Goal: Find specific page/section: Find specific page/section

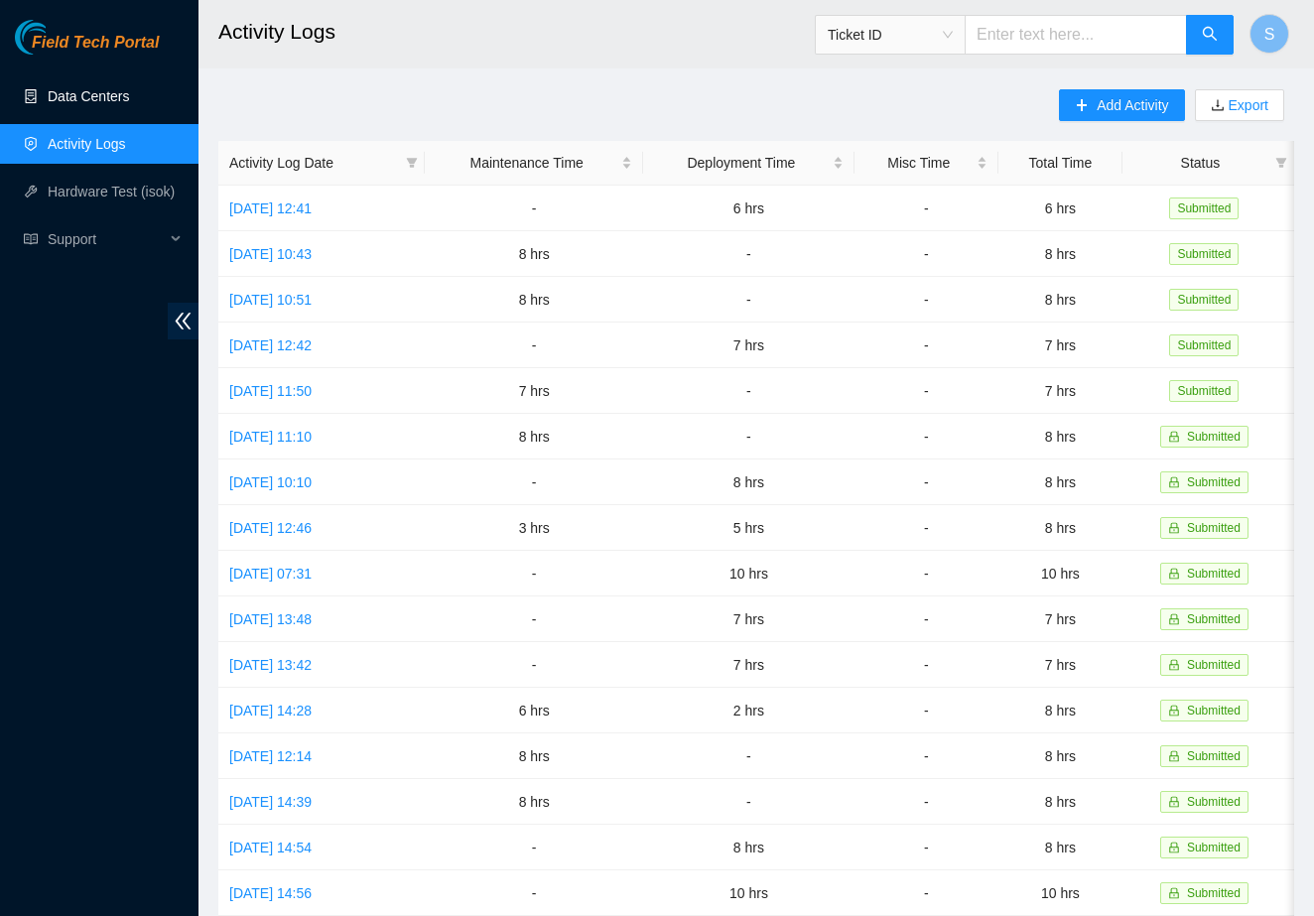
click at [84, 93] on link "Data Centers" at bounding box center [88, 96] width 81 height 16
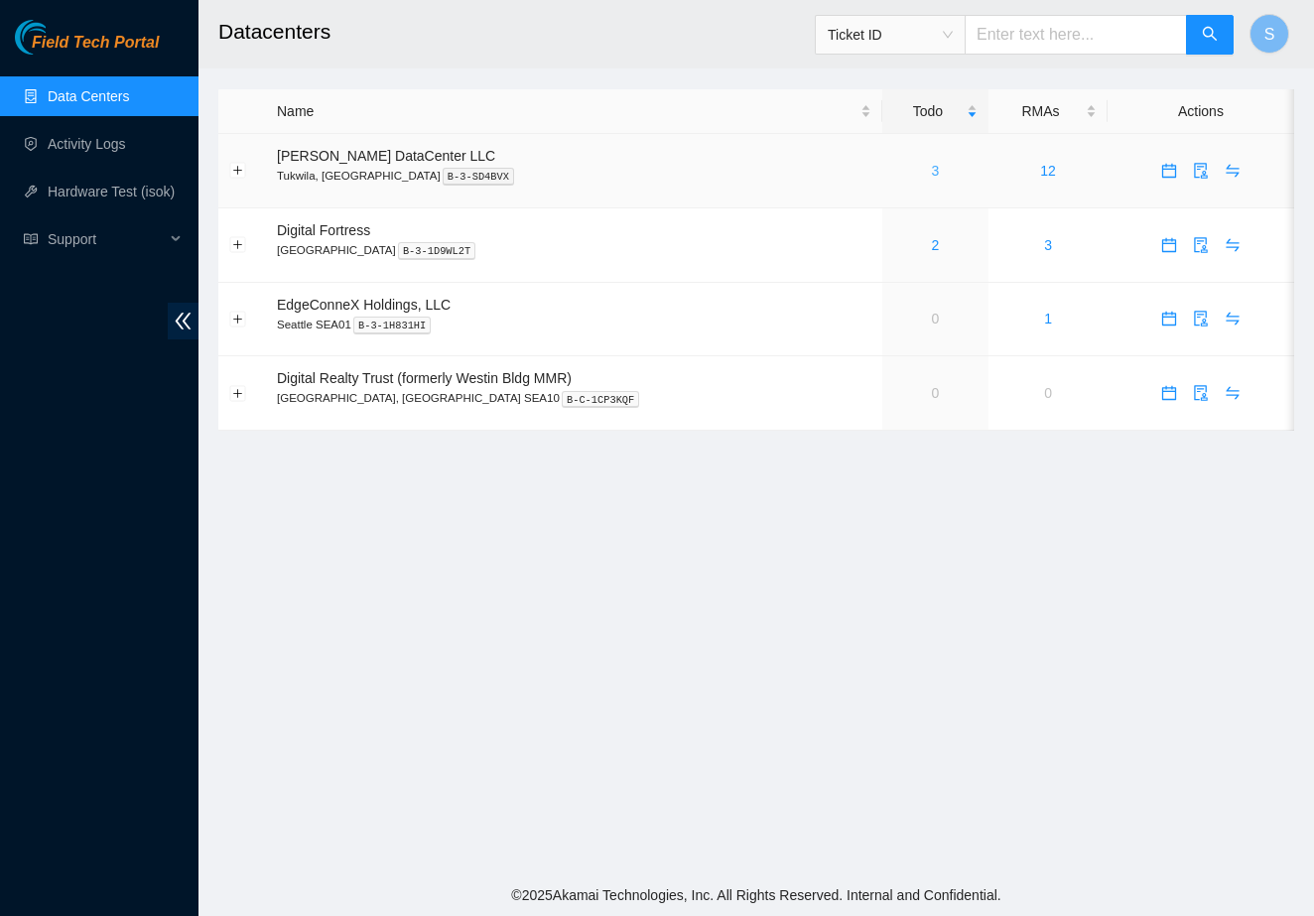
click at [932, 174] on link "3" at bounding box center [936, 171] width 8 height 16
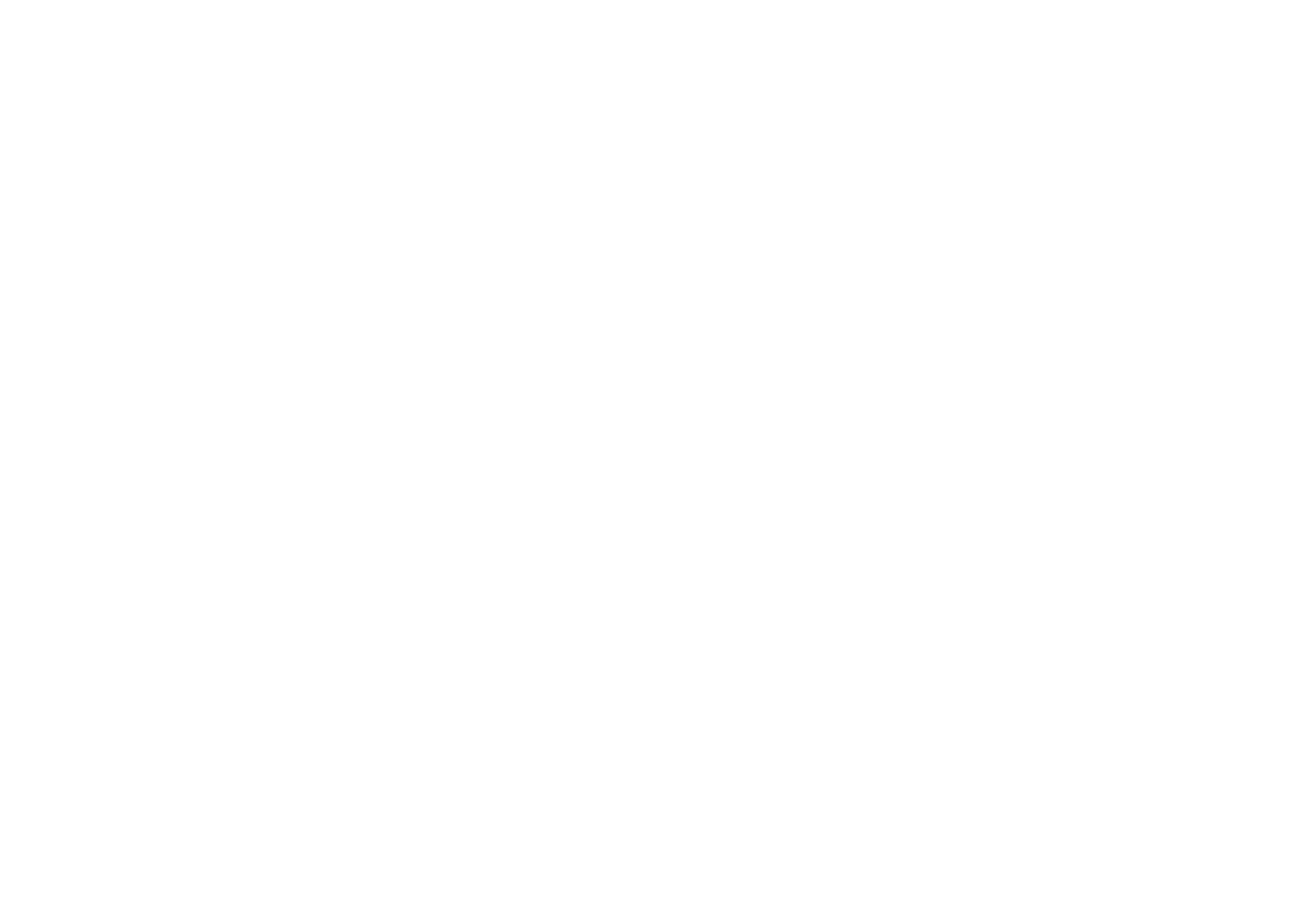
click at [776, 205] on body at bounding box center [657, 458] width 1314 height 916
click at [773, 225] on body at bounding box center [657, 458] width 1314 height 916
